Goal: Information Seeking & Learning: Learn about a topic

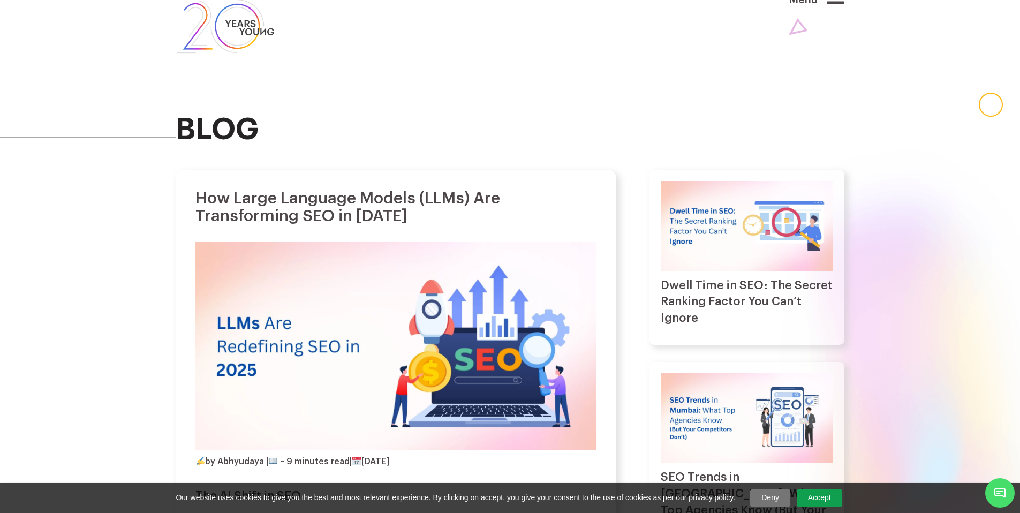
scroll to position [26, 0]
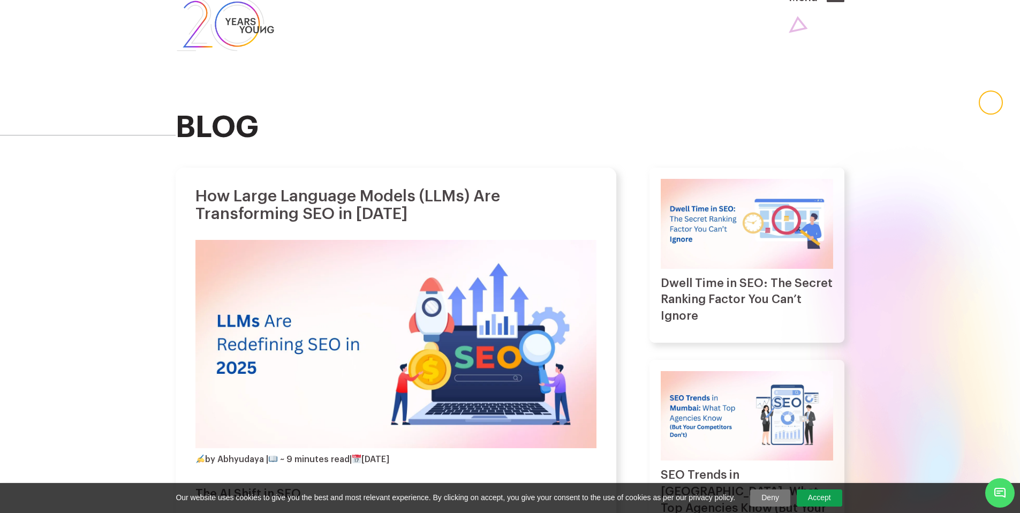
click at [243, 462] on h4 "by Abhyudaya | ~ 9 minutes read | August 25, 2025" at bounding box center [292, 460] width 194 height 10
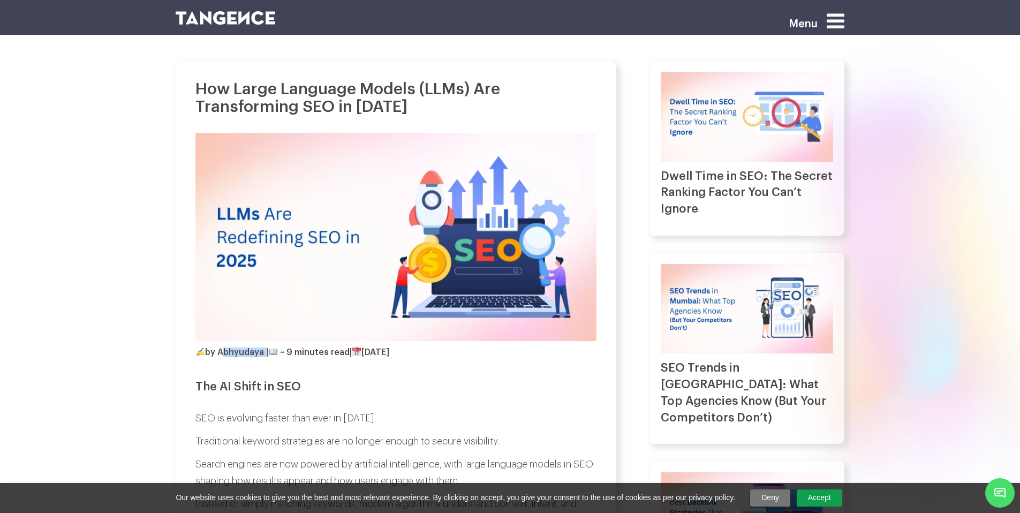
scroll to position [171, 0]
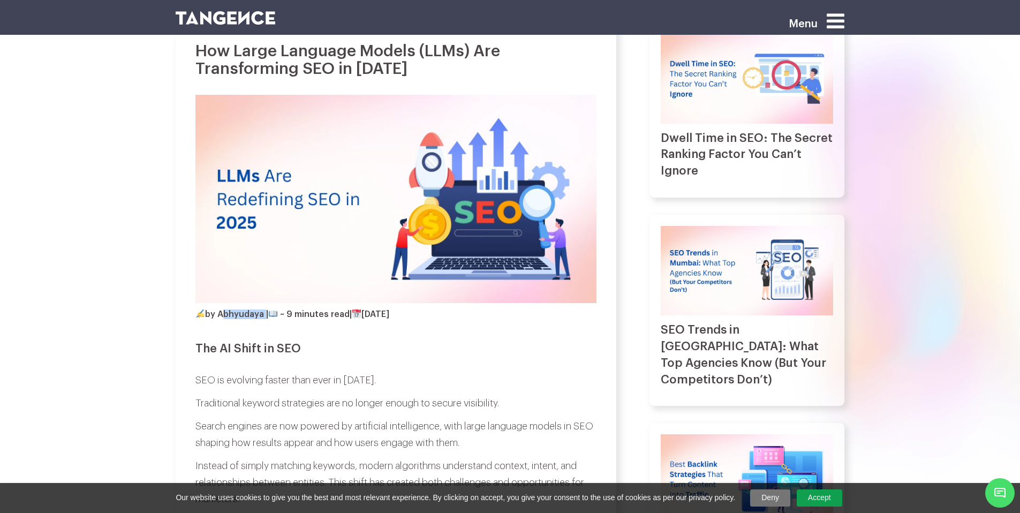
click at [226, 314] on h4 "by Abhyudaya | ~ 9 minutes read | August 25, 2025" at bounding box center [292, 315] width 194 height 10
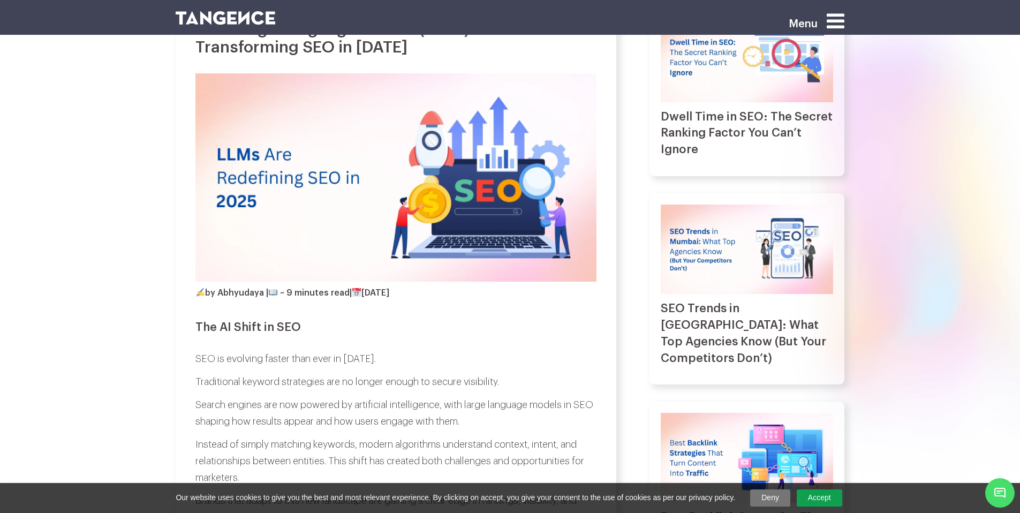
scroll to position [6, 0]
